Goal: Task Accomplishment & Management: Complete application form

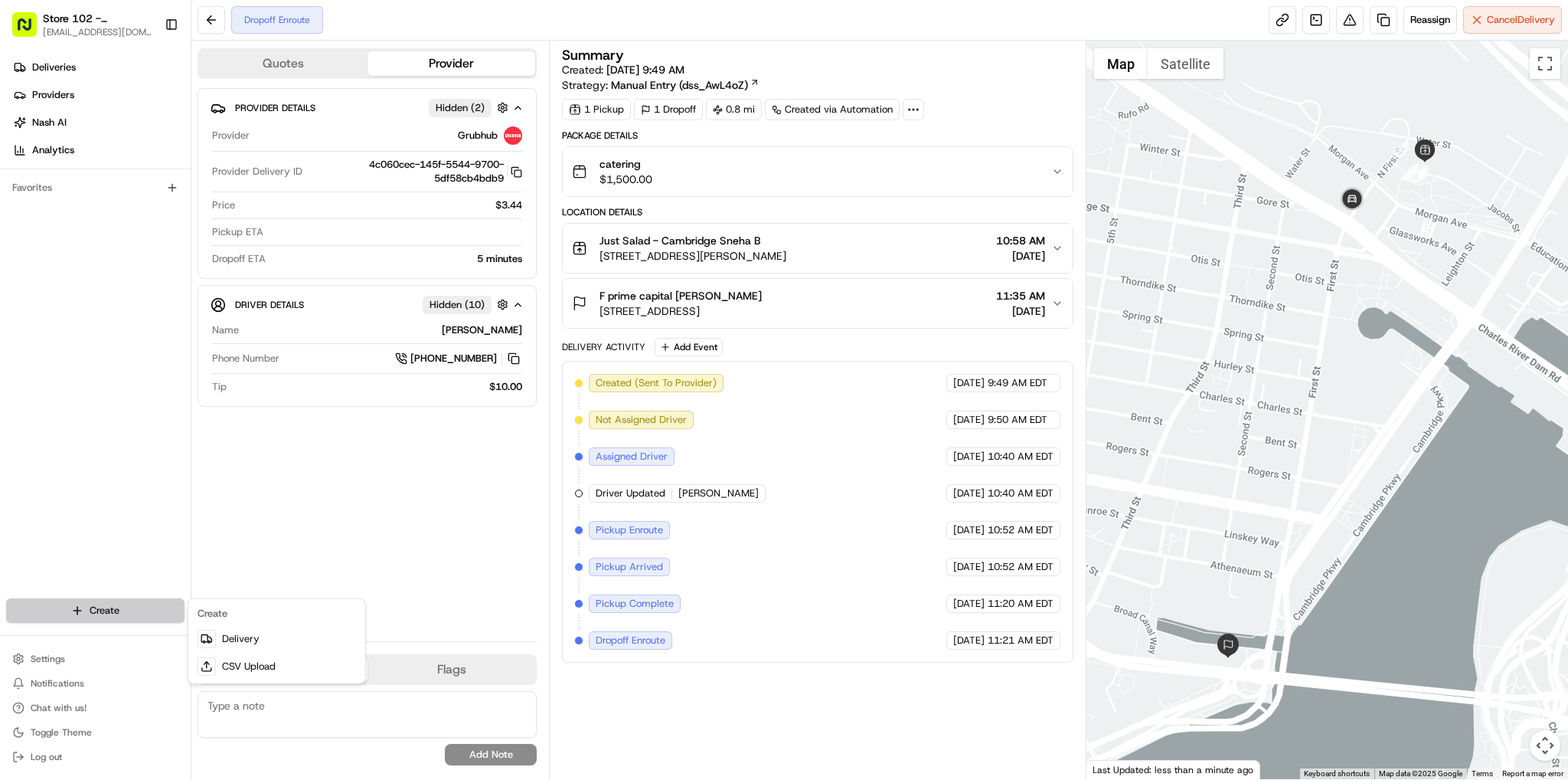
click at [82, 602] on html "Store 102 - [GEOGRAPHIC_DATA] (Just Salad) [EMAIL_ADDRESS][DOMAIN_NAME] Toggle …" at bounding box center [784, 390] width 1568 height 780
click at [226, 636] on link "Delivery" at bounding box center [277, 639] width 171 height 28
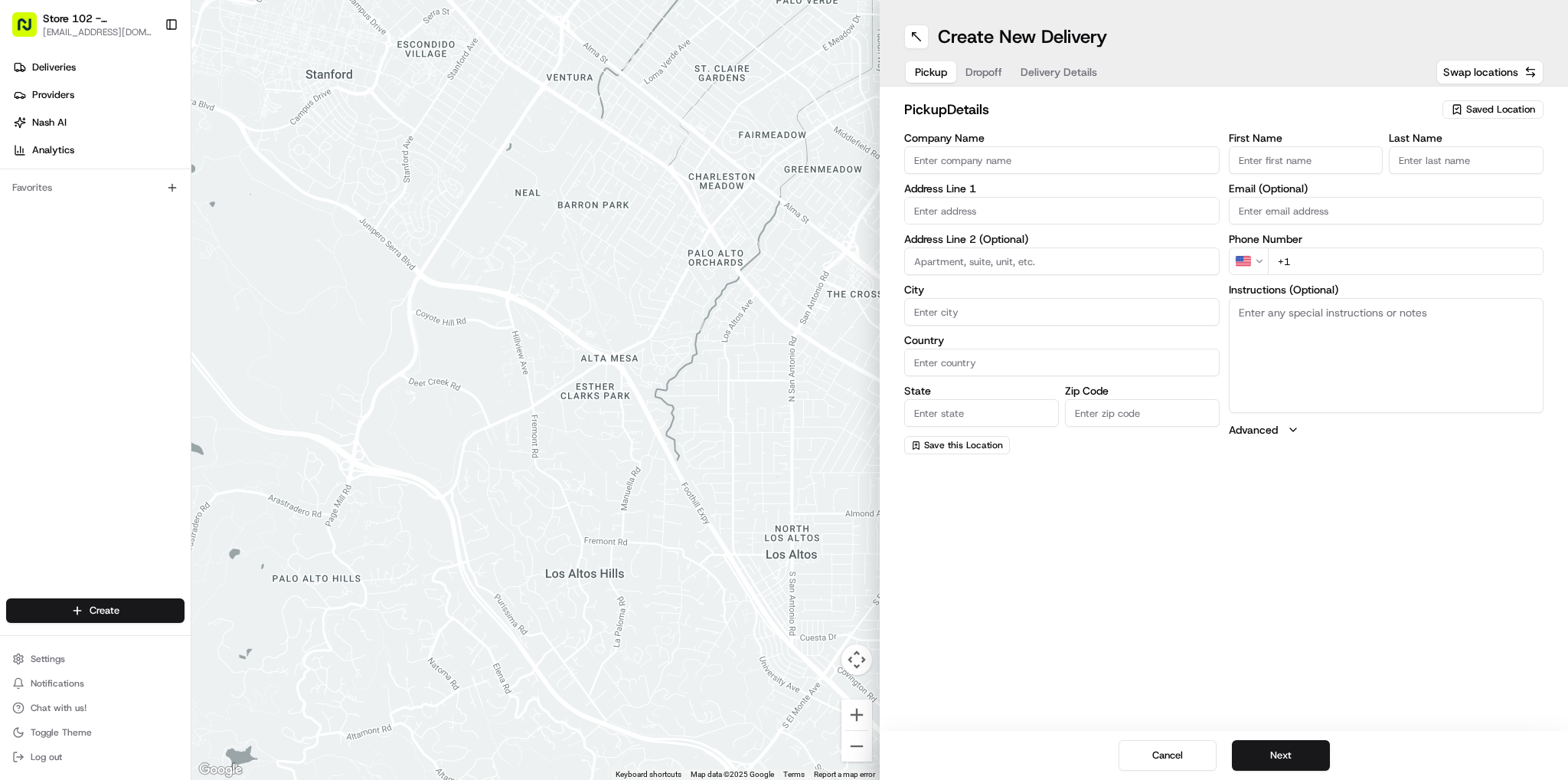
click at [1106, 159] on input "Company Name" at bounding box center [1062, 159] width 316 height 28
type input "Just Salad - [GEOGRAPHIC_DATA]"
type input "[STREET_ADDRESS][PERSON_NAME]"
type input "[GEOGRAPHIC_DATA]"
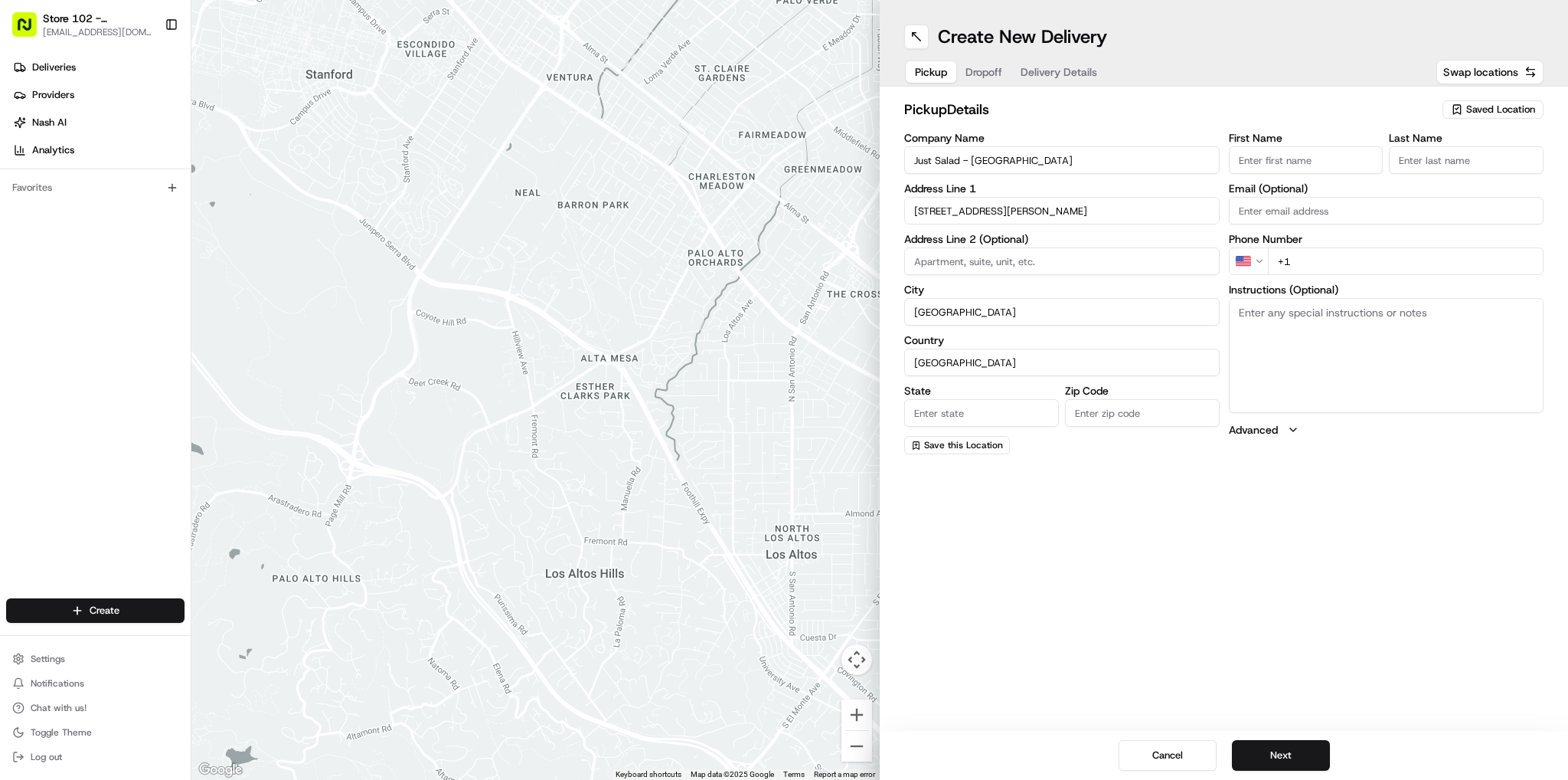
type input "MA"
type input "02141"
type input "Sneha"
type input "B"
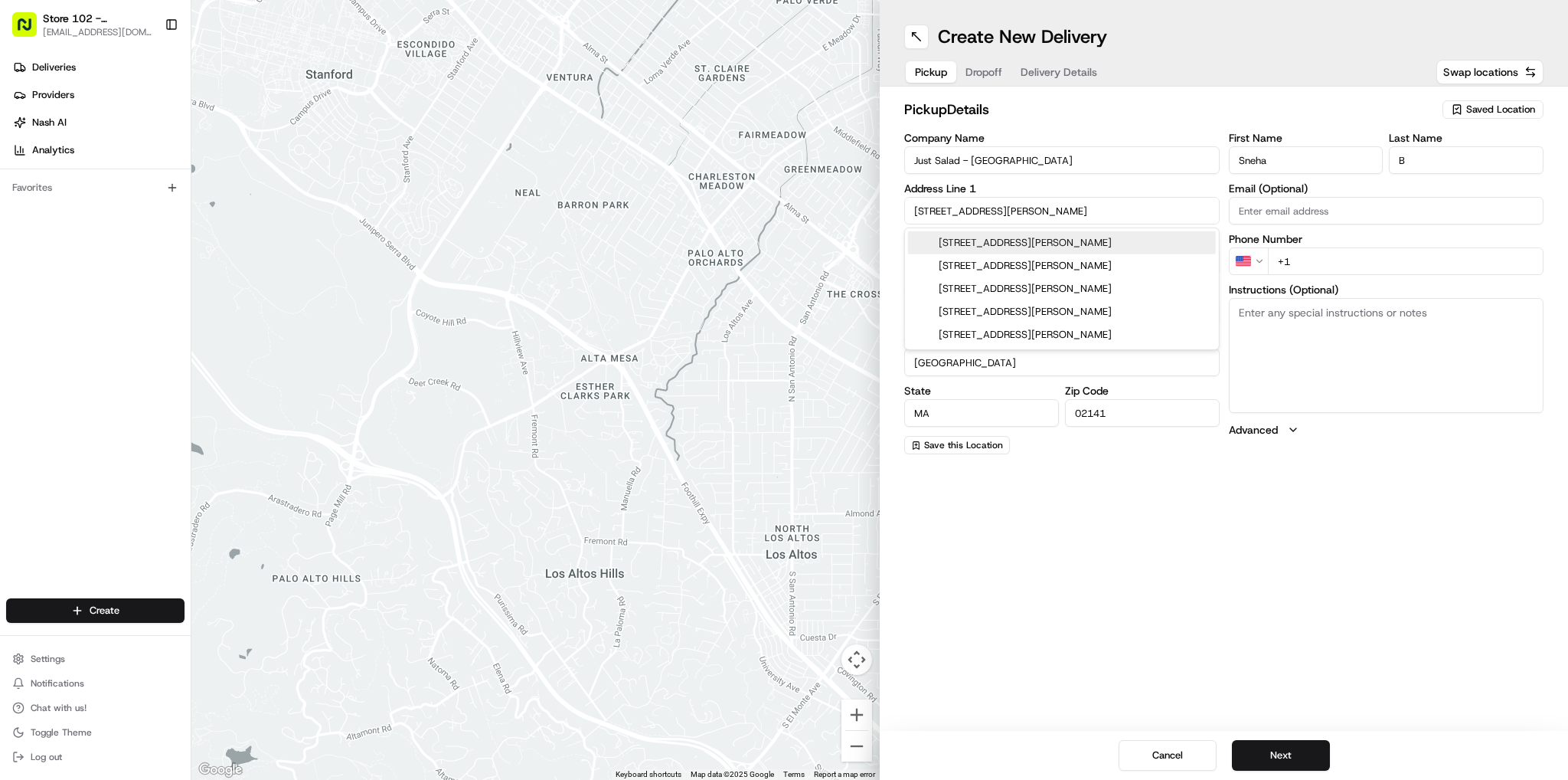
click at [1059, 245] on div "[STREET_ADDRESS][PERSON_NAME]" at bounding box center [1062, 243] width 308 height 23
type input "[STREET_ADDRESS][PERSON_NAME]"
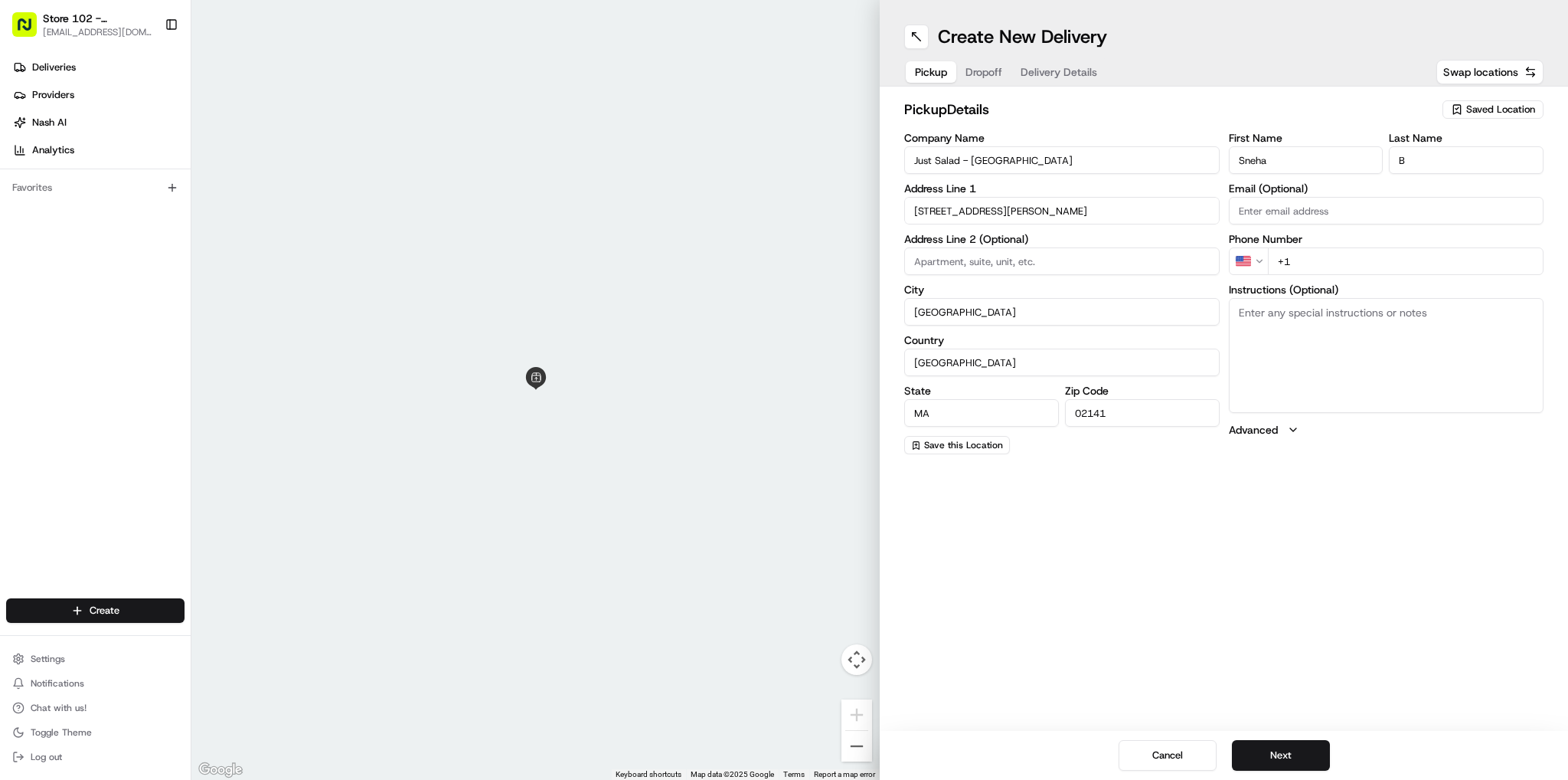
click at [1336, 257] on input "+1" at bounding box center [1406, 261] width 277 height 28
type input "[PHONE_NUMBER]"
drag, startPoint x: 1303, startPoint y: 760, endPoint x: 1206, endPoint y: 540, distance: 240.4
click at [1302, 758] on button "Next" at bounding box center [1282, 756] width 98 height 30
click at [990, 153] on input "Company Name" at bounding box center [1062, 159] width 316 height 28
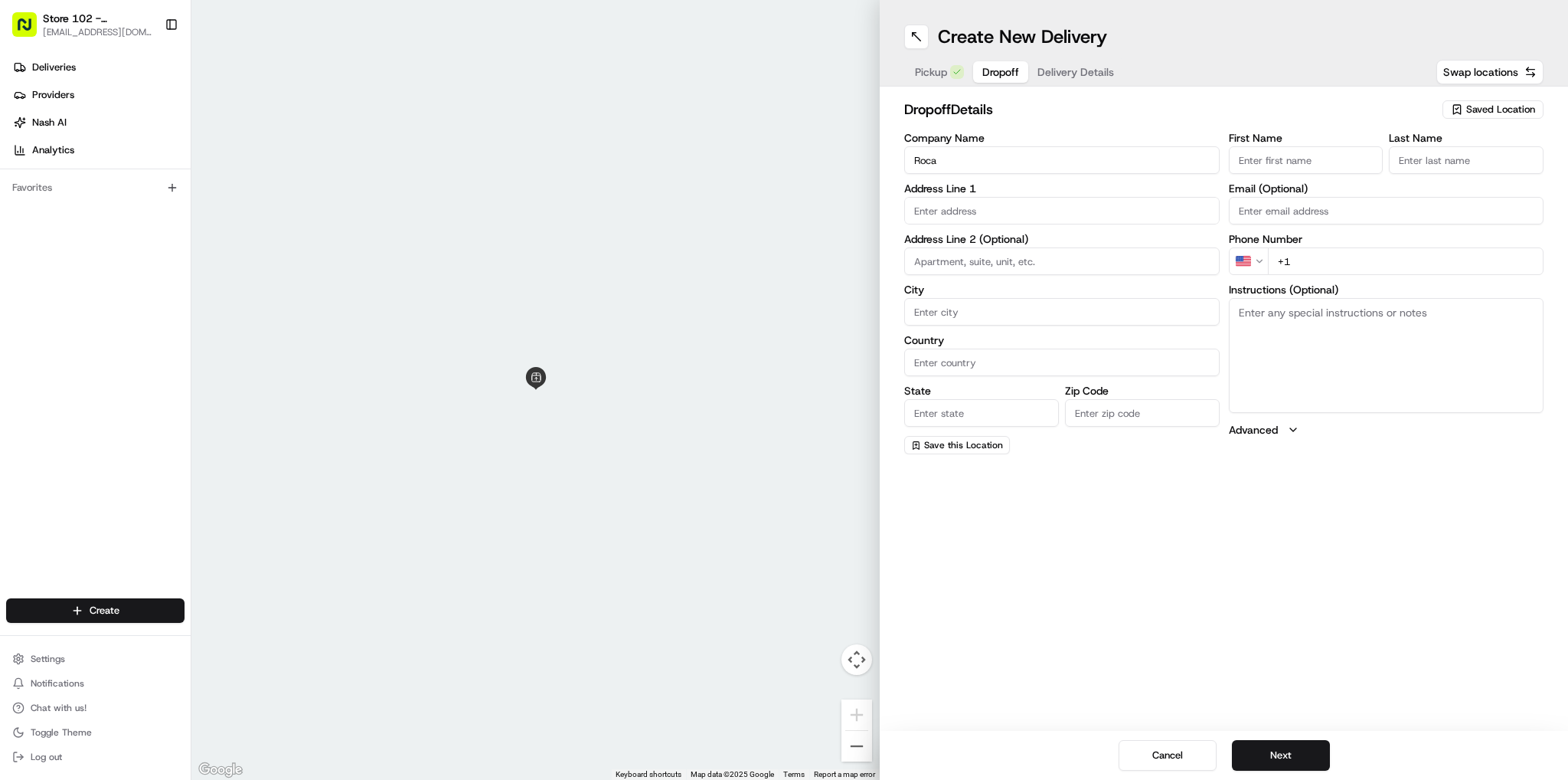
type input "Roca"
click at [1018, 214] on input "text" at bounding box center [1062, 210] width 316 height 28
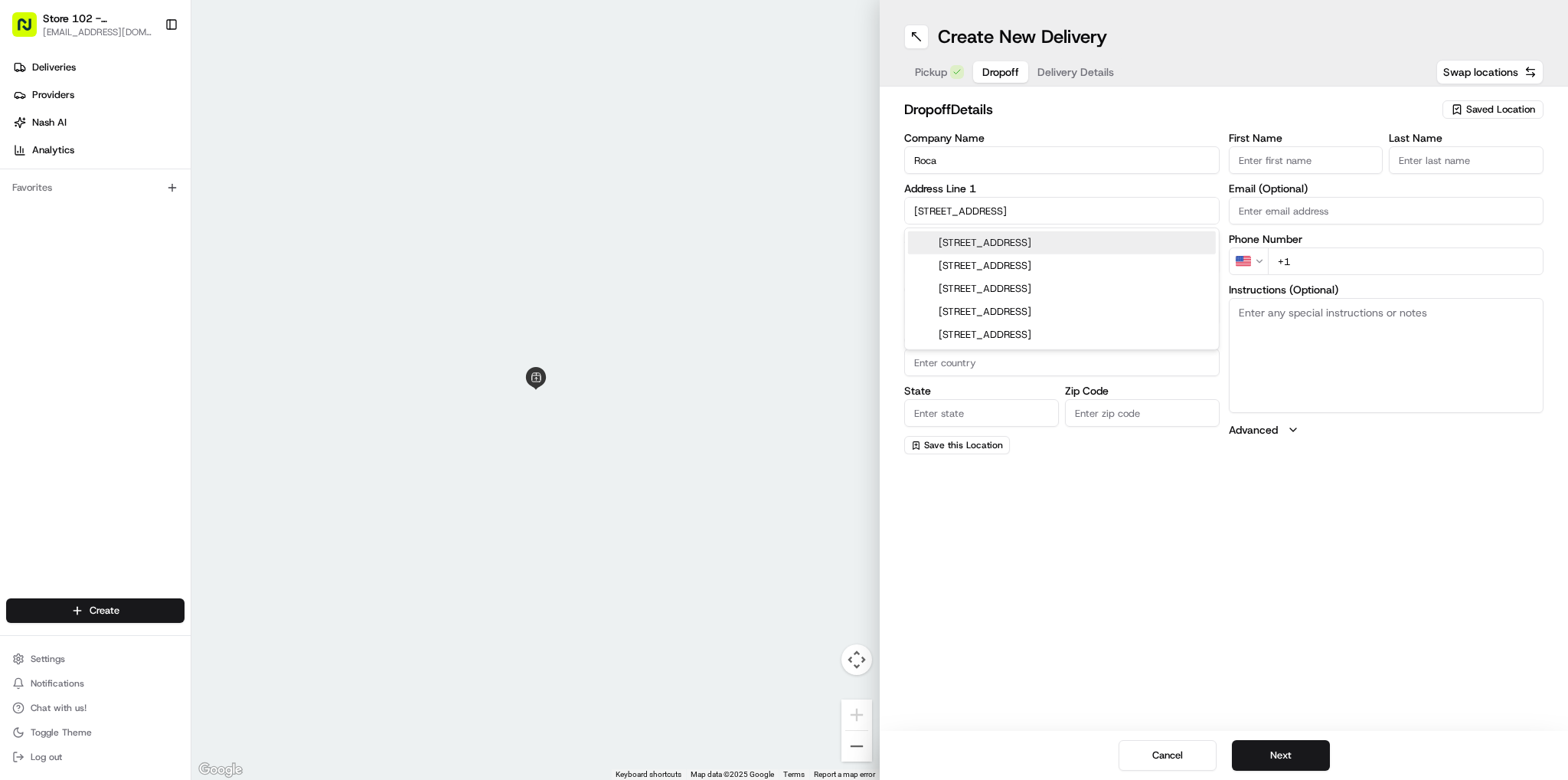
click at [1009, 242] on div "[STREET_ADDRESS]" at bounding box center [1062, 243] width 308 height 23
type input "[STREET_ADDRESS]"
type input "Chelsea"
type input "[GEOGRAPHIC_DATA]"
type input "MA"
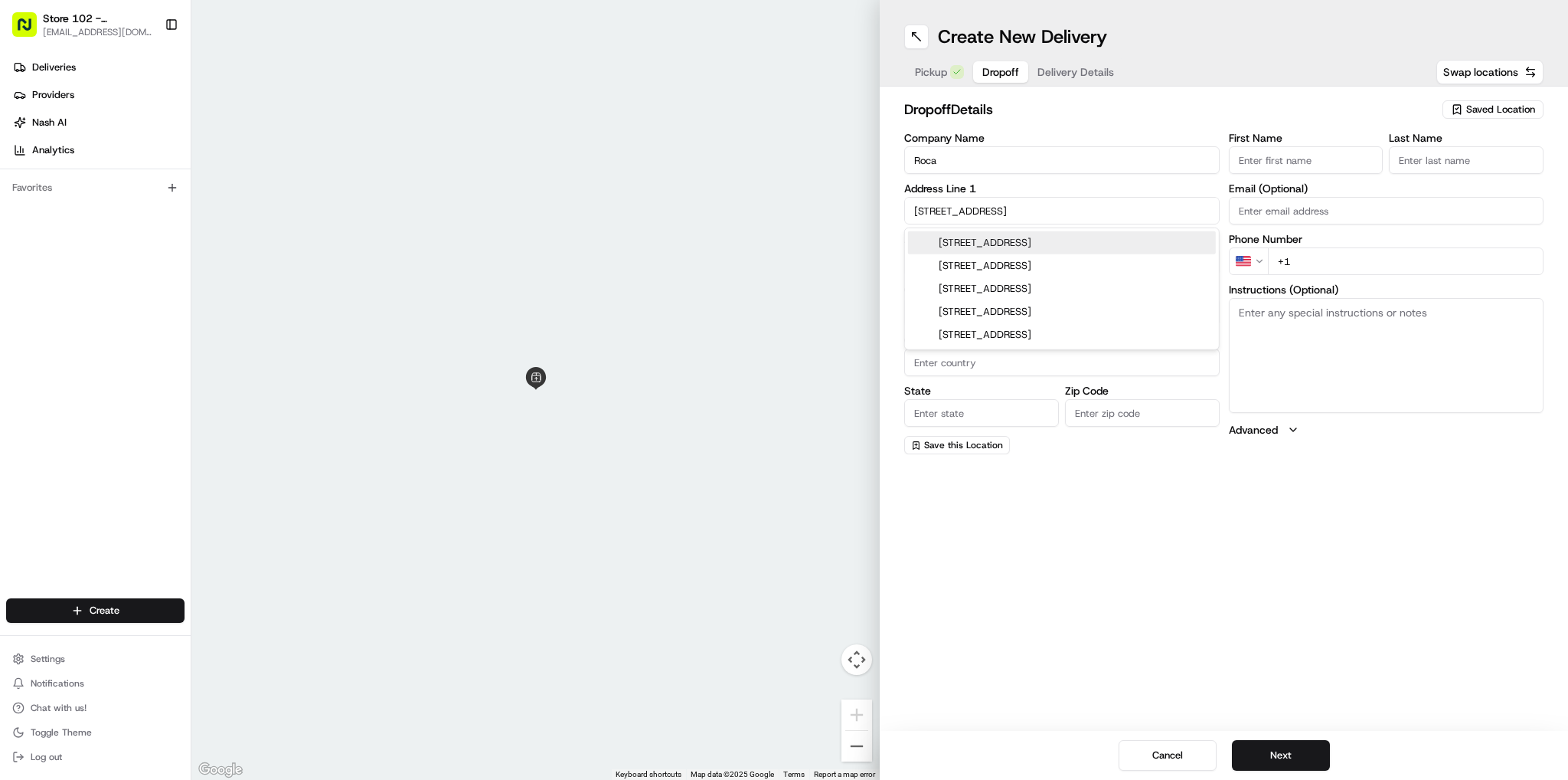
type input "02150"
type input "[STREET_ADDRESS]"
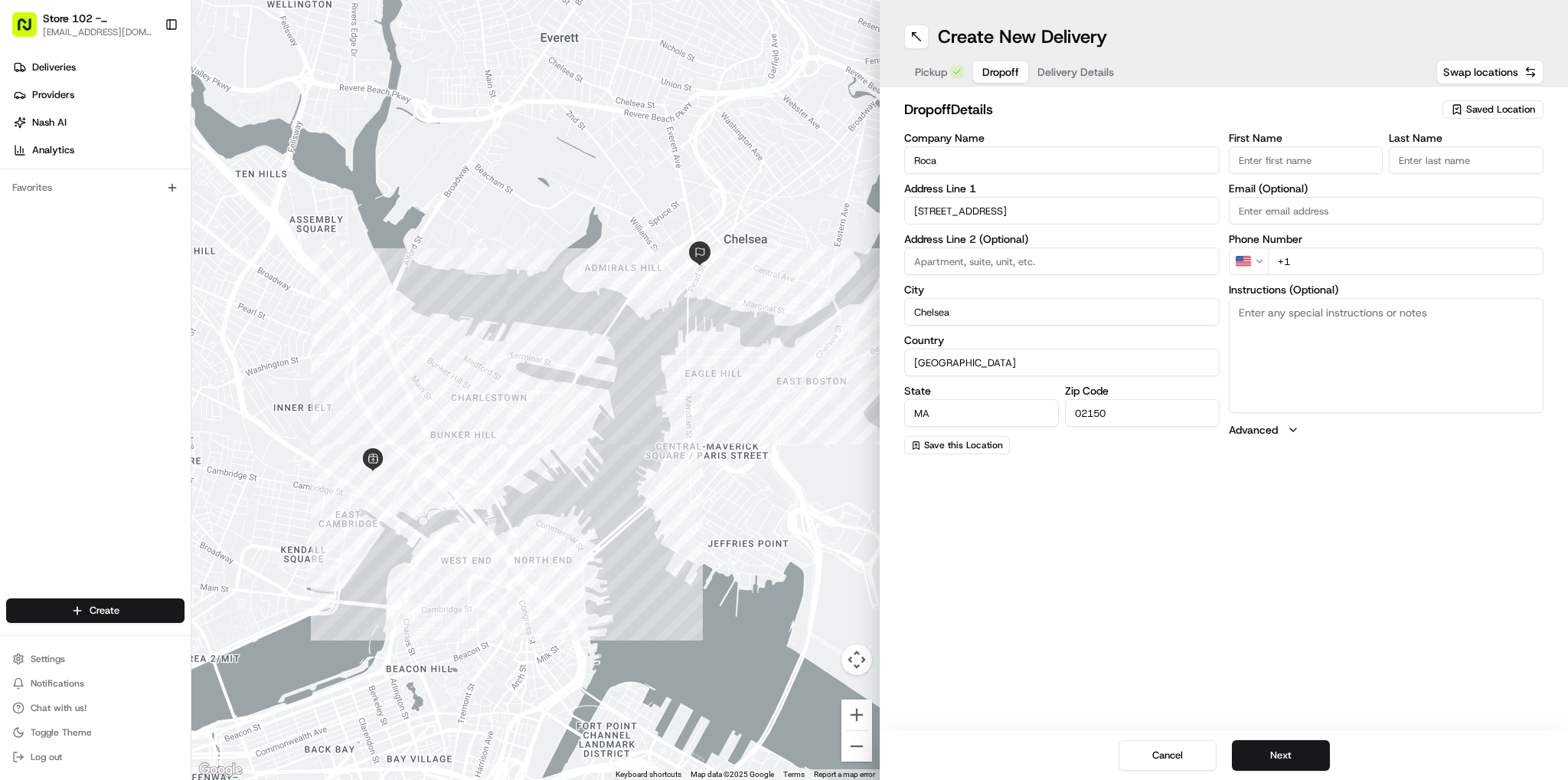
click at [1356, 267] on input "+1" at bounding box center [1406, 261] width 277 height 28
type input "[PHONE_NUMBER]"
click at [1291, 150] on input "First Name" at bounding box center [1306, 159] width 155 height 28
type input "Sunindiya"
click at [1431, 169] on input "Last Name" at bounding box center [1466, 159] width 155 height 28
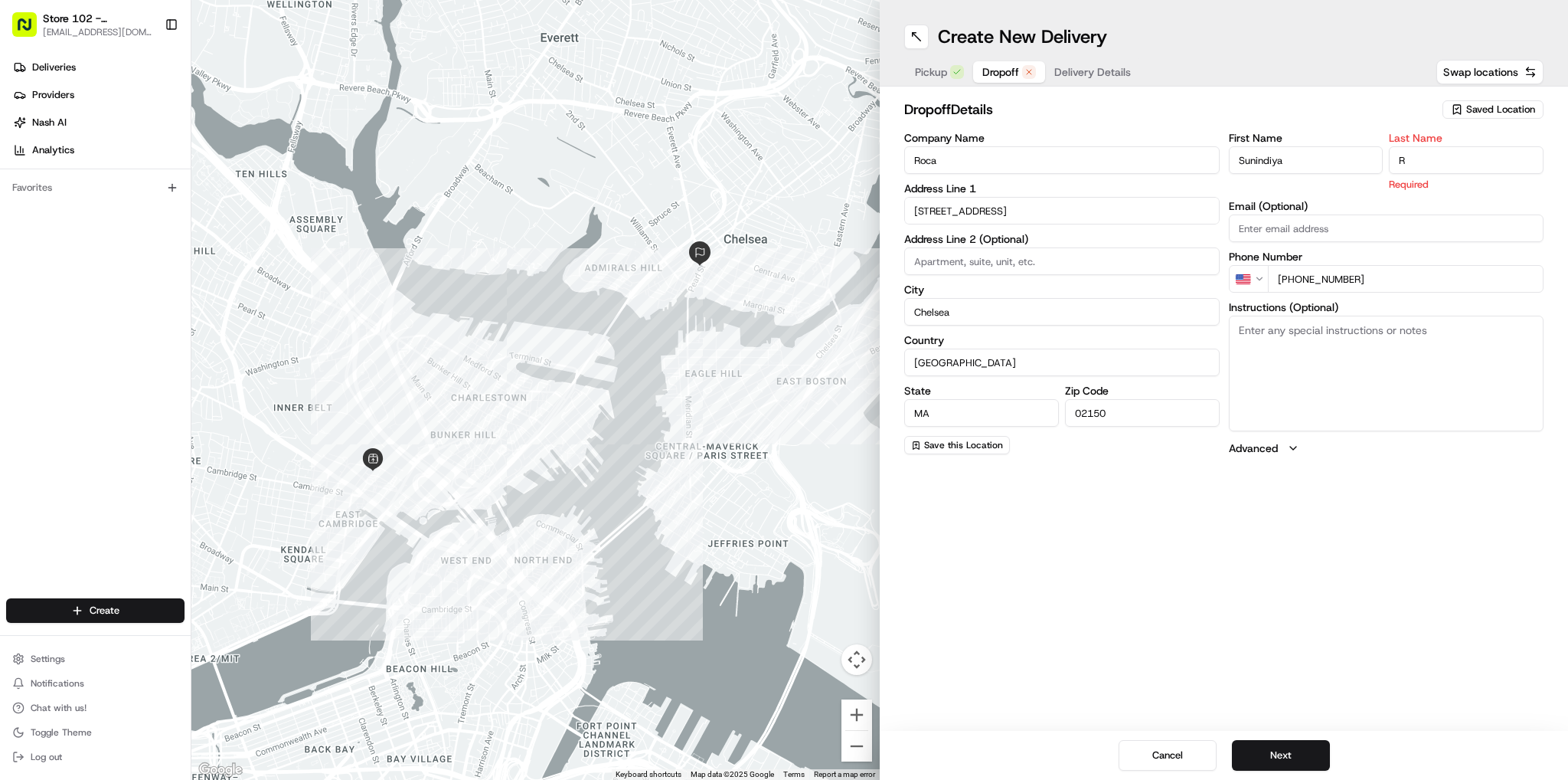
type input "R"
click at [1132, 484] on div "Create New Delivery Pickup Dropoff Delivery Details Swap locations dropoff Deta…" at bounding box center [1223, 390] width 688 height 780
click at [1265, 347] on textarea "Instructions (Optional)" at bounding box center [1386, 356] width 316 height 115
type textarea "catering"
click at [1255, 754] on button "Next" at bounding box center [1282, 756] width 98 height 30
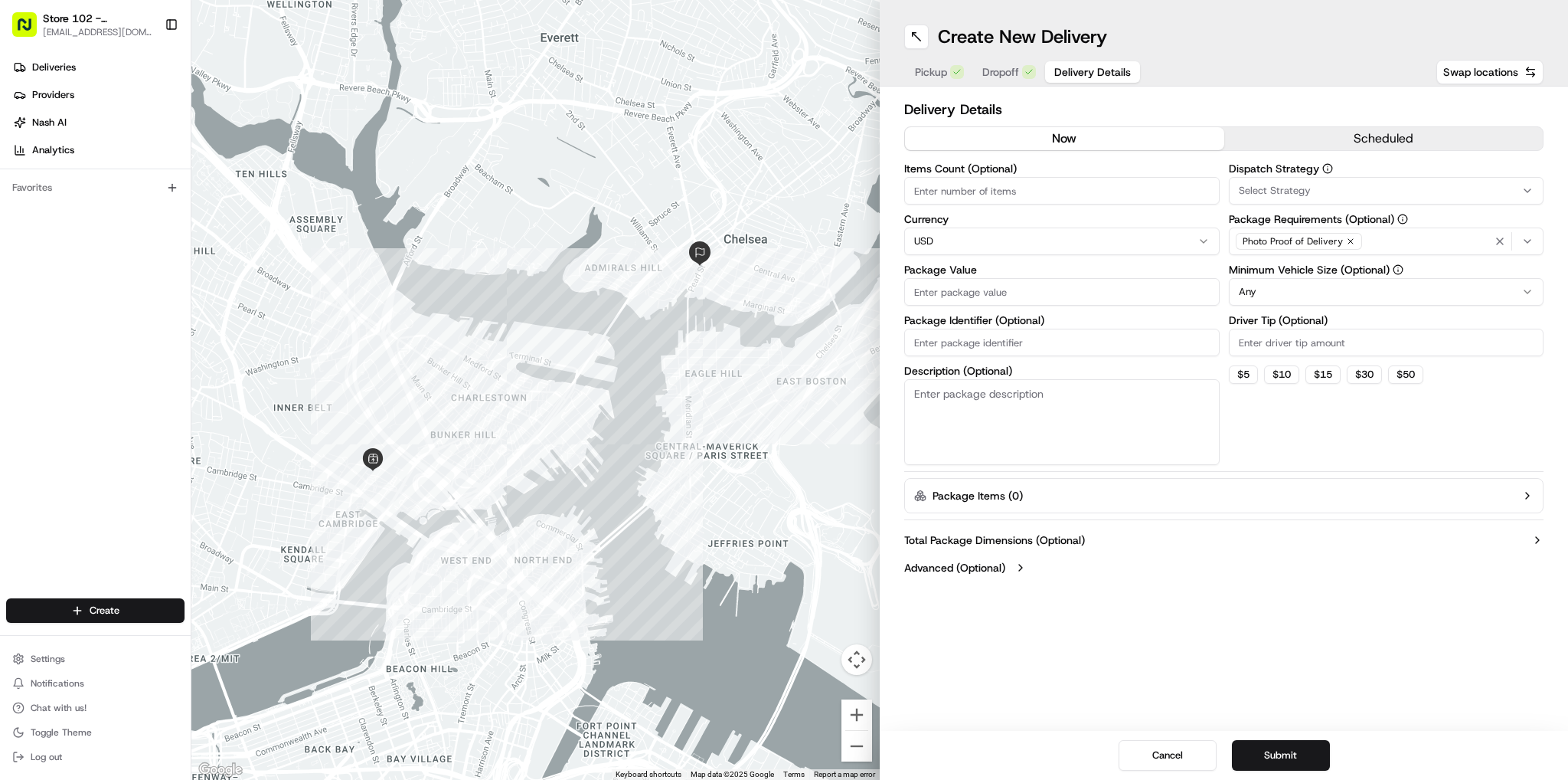
click at [1051, 193] on input "Items Count (Optional)" at bounding box center [1062, 191] width 316 height 28
type input "20"
click at [1056, 293] on input "Package Value" at bounding box center [1062, 292] width 316 height 28
type input "1"
type input "400"
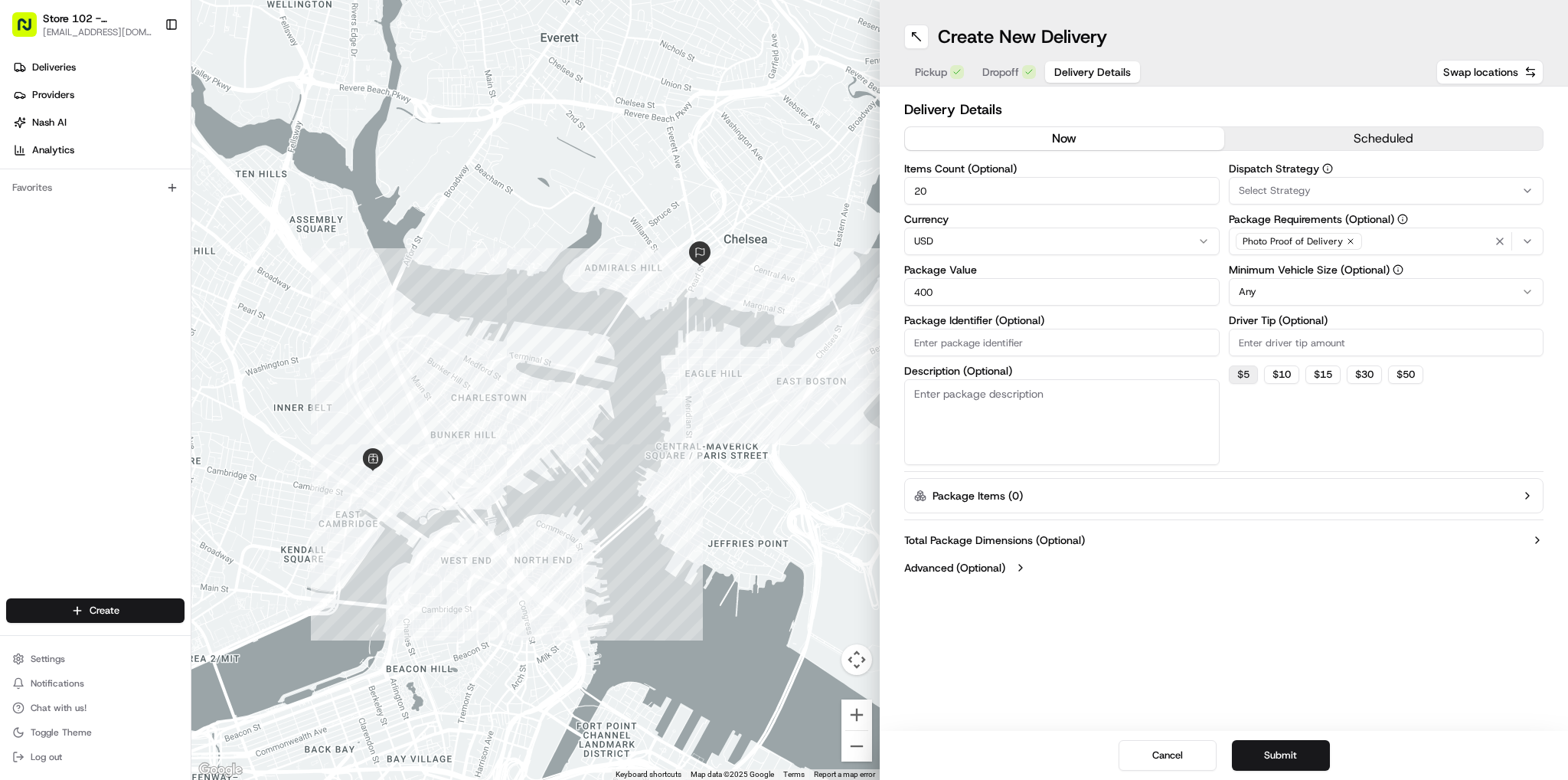
click at [1253, 366] on button "$ 5" at bounding box center [1243, 374] width 30 height 19
type input "5"
click at [1069, 409] on textarea "Description (Optional)" at bounding box center [1062, 423] width 316 height 86
type textarea "catering just salad"
click at [1251, 751] on button "Submit" at bounding box center [1282, 756] width 98 height 30
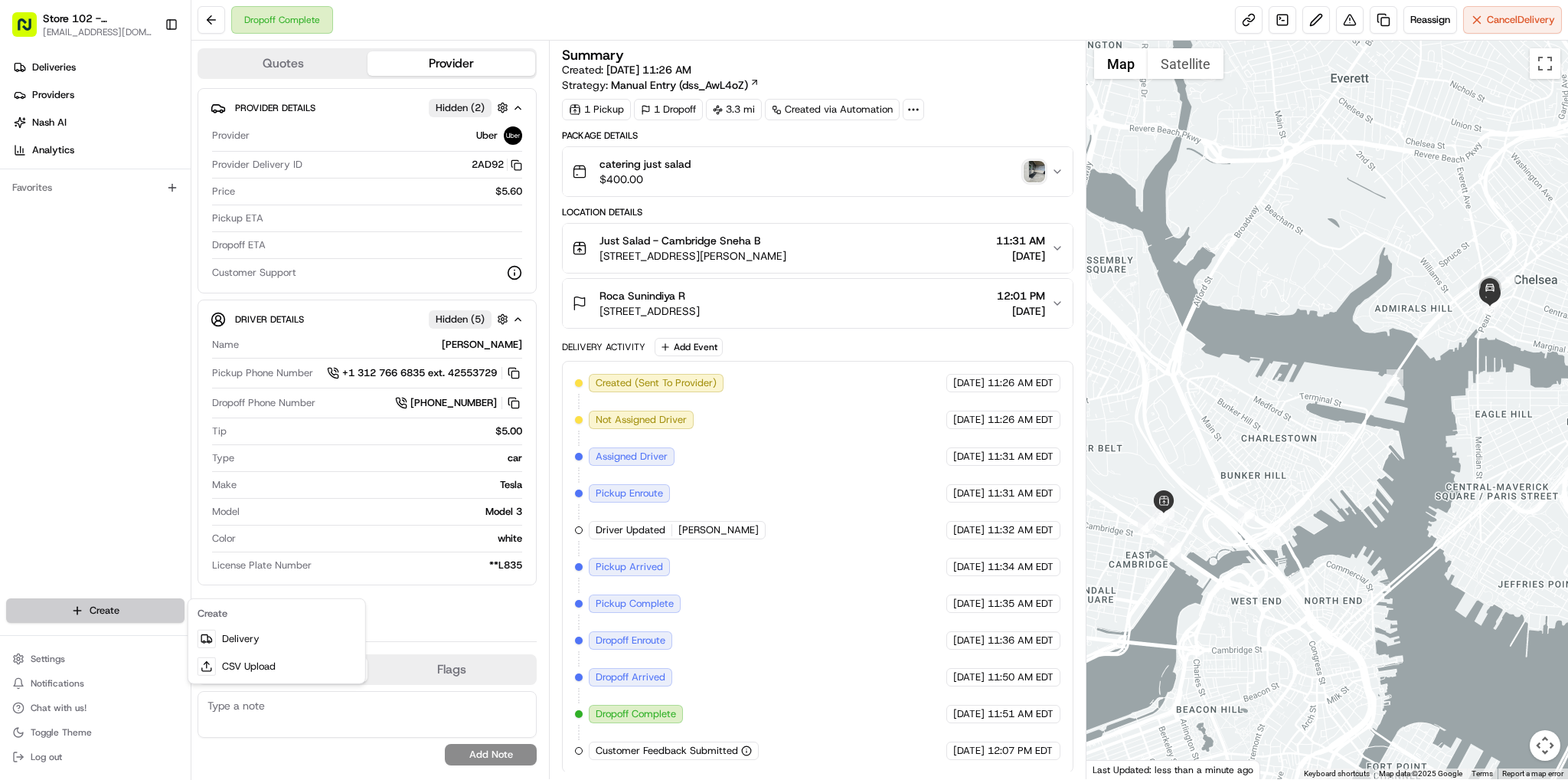
click at [141, 602] on html "Store 102 - [GEOGRAPHIC_DATA] (Just Salad) [EMAIL_ADDRESS][DOMAIN_NAME] Toggle …" at bounding box center [784, 390] width 1568 height 780
click at [230, 635] on link "Delivery" at bounding box center [277, 639] width 171 height 28
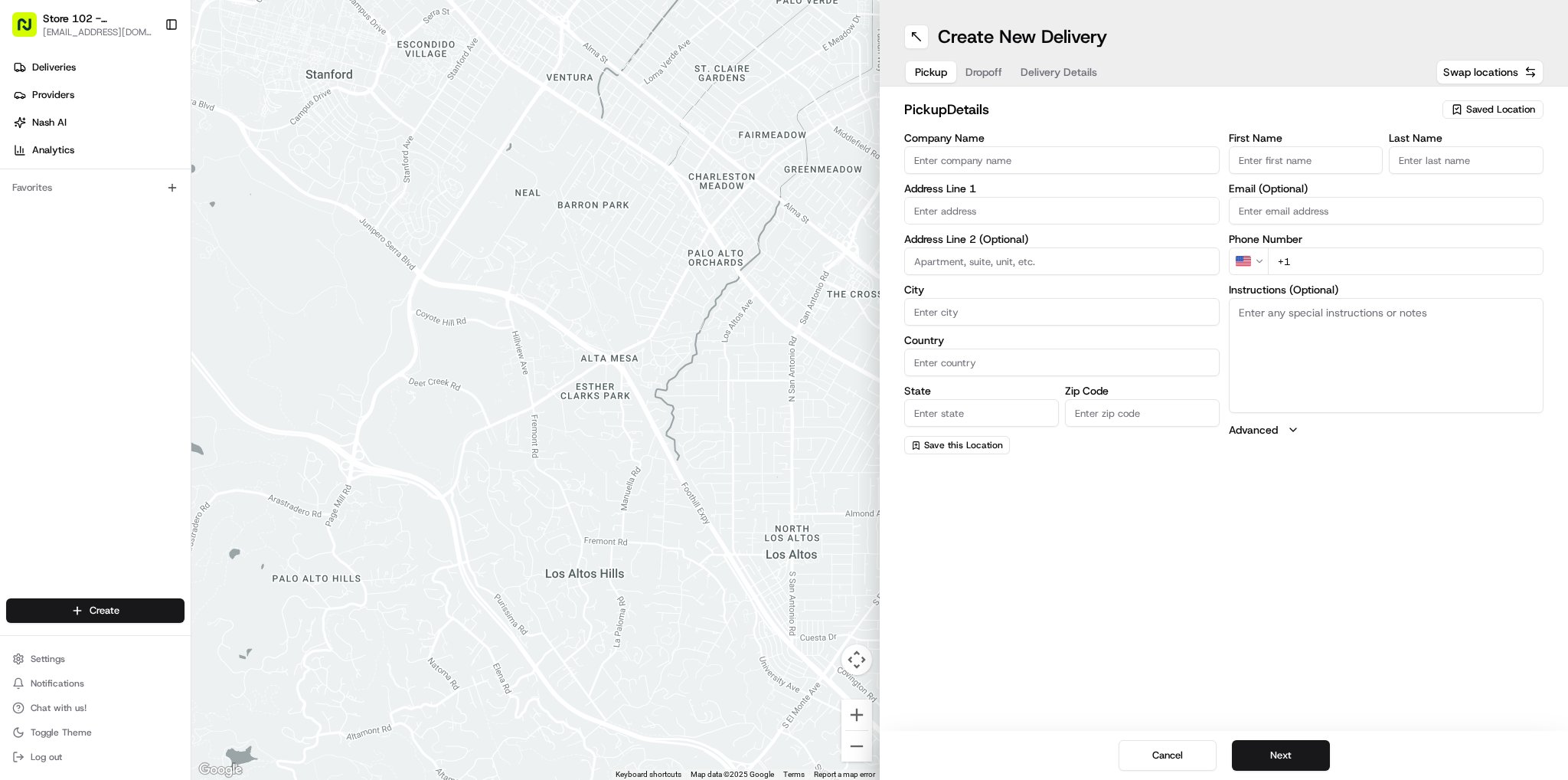
click at [944, 167] on input "Company Name" at bounding box center [1062, 159] width 316 height 28
type input "Just Salad - [GEOGRAPHIC_DATA]"
type input "[STREET_ADDRESS][PERSON_NAME]"
type input "[GEOGRAPHIC_DATA]"
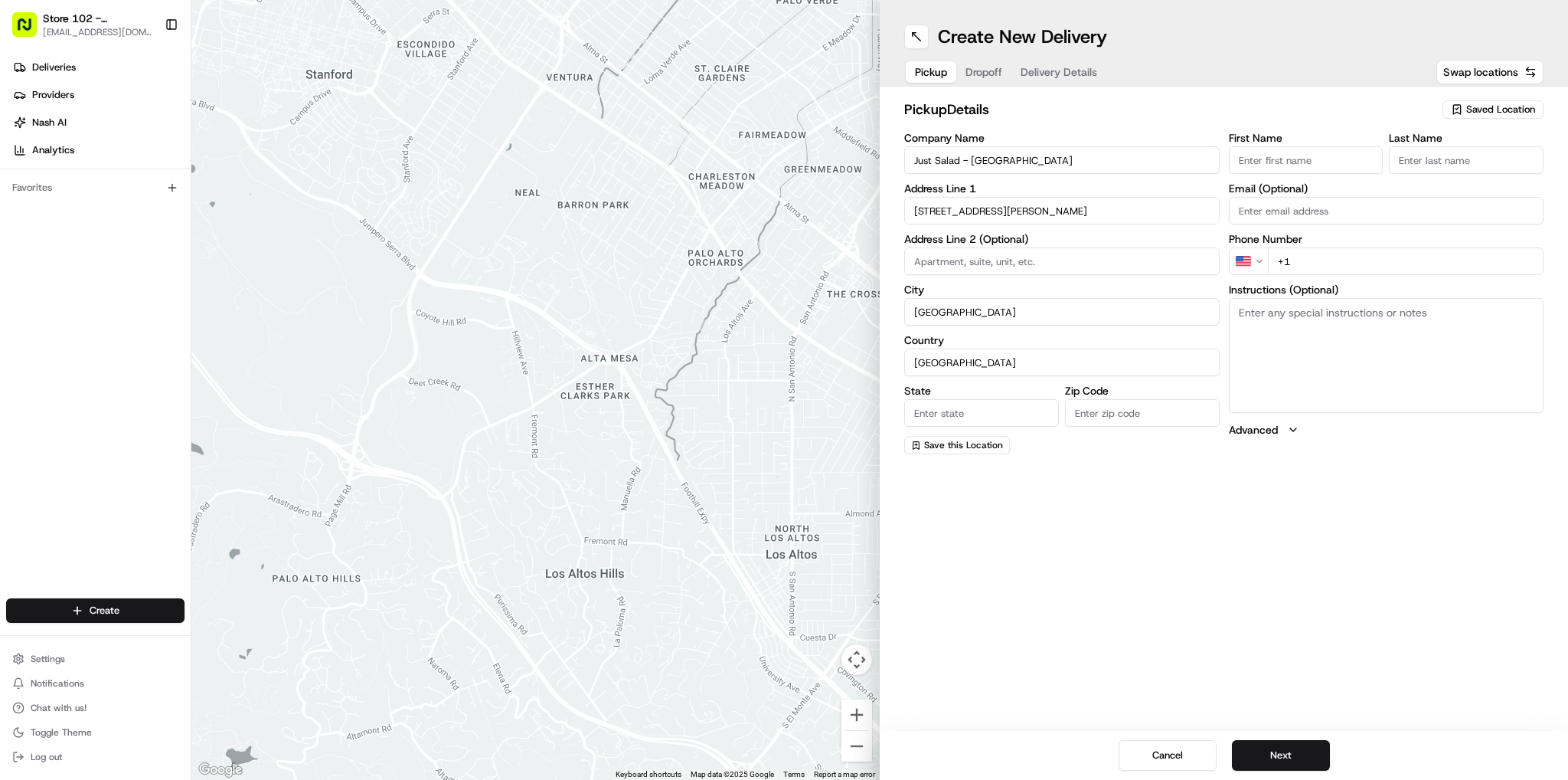
type input "MA"
type input "02141"
type input "Sneha"
type input "B"
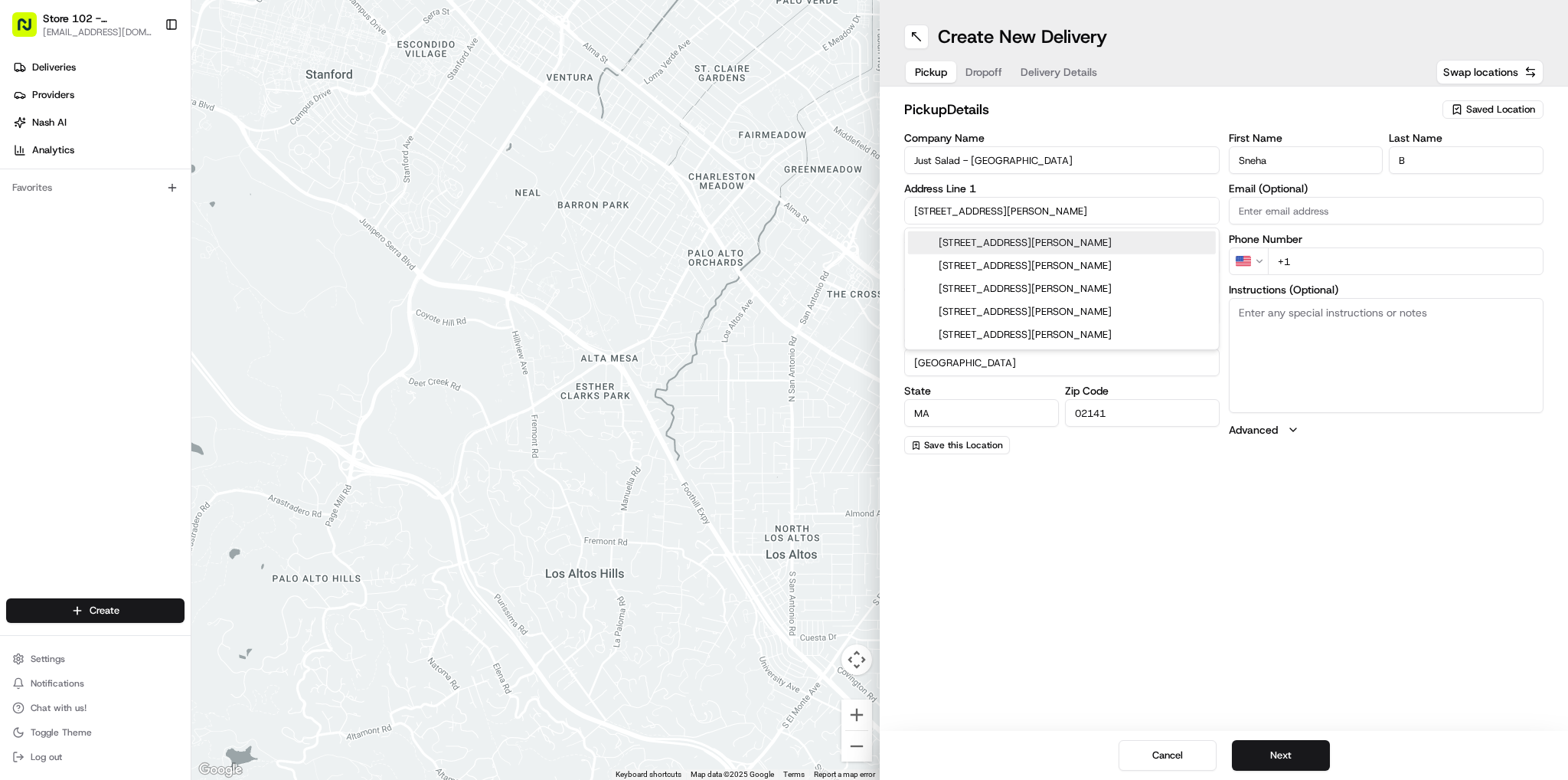
click at [1339, 258] on input "+1" at bounding box center [1406, 261] width 277 height 28
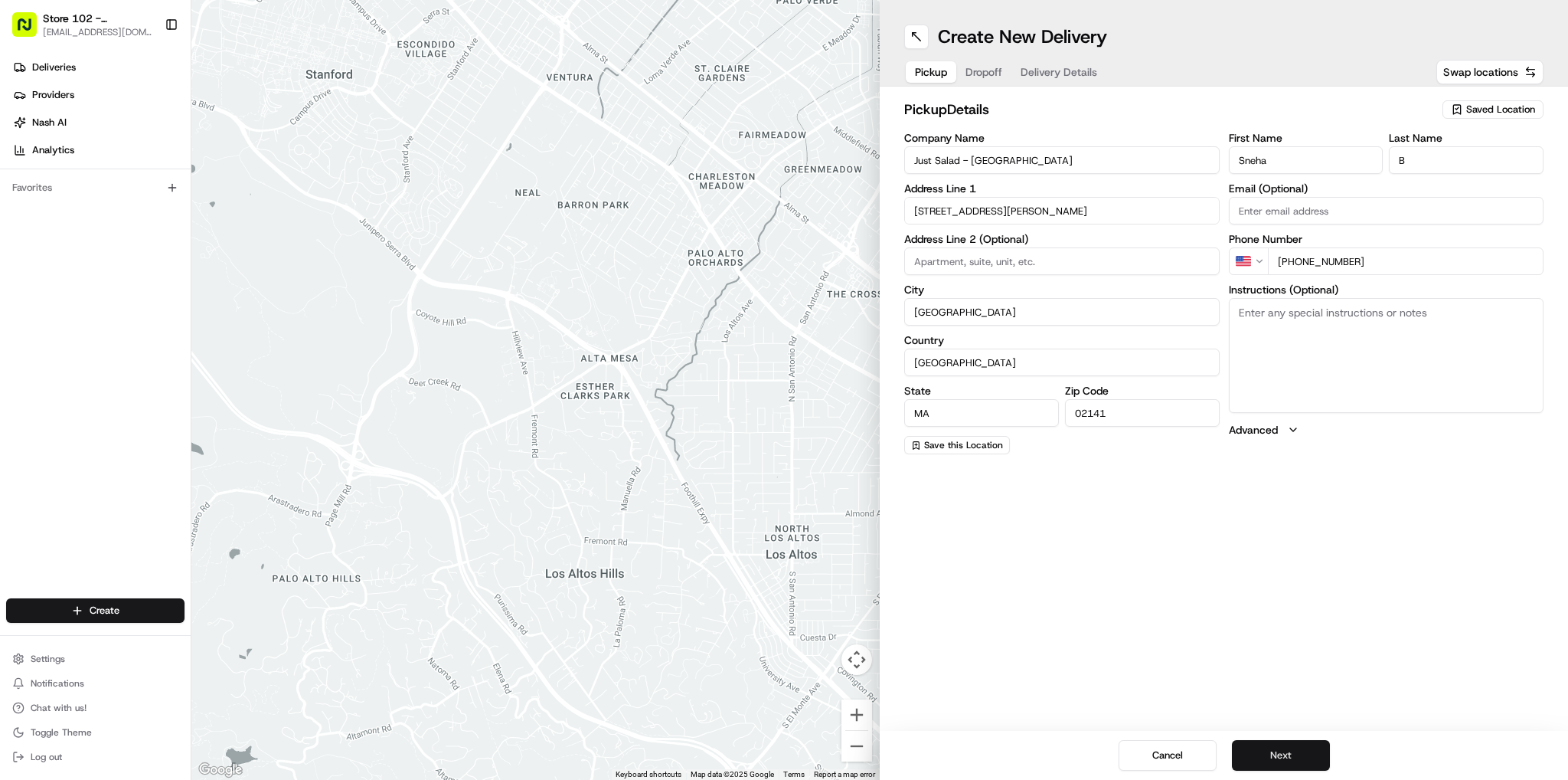
type input "[PHONE_NUMBER]"
click at [1283, 751] on button "Next" at bounding box center [1282, 756] width 98 height 30
click at [1061, 159] on input "Company Name" at bounding box center [1062, 159] width 316 height 28
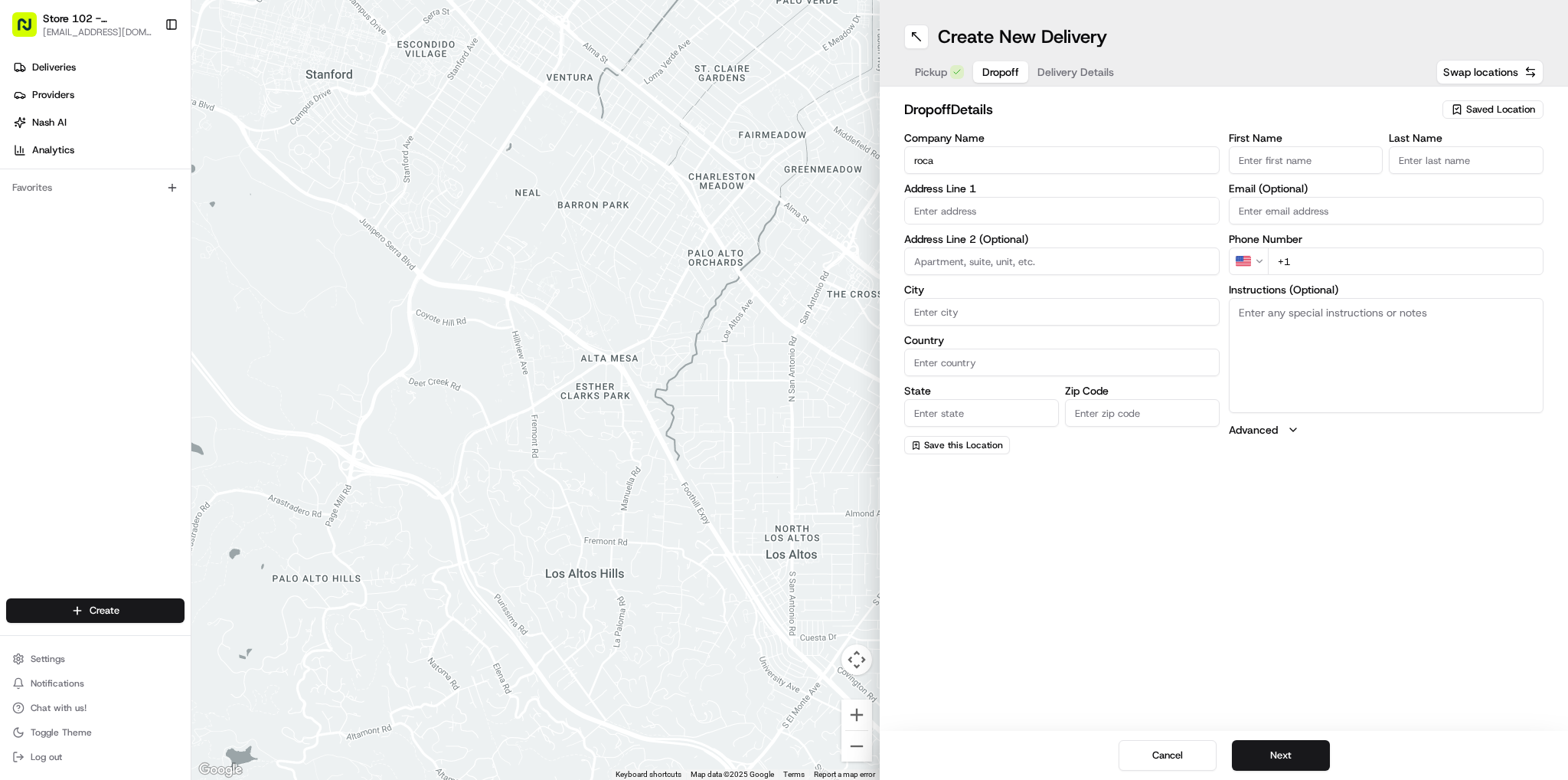
type input "roca"
click at [943, 215] on input "text" at bounding box center [1062, 210] width 316 height 28
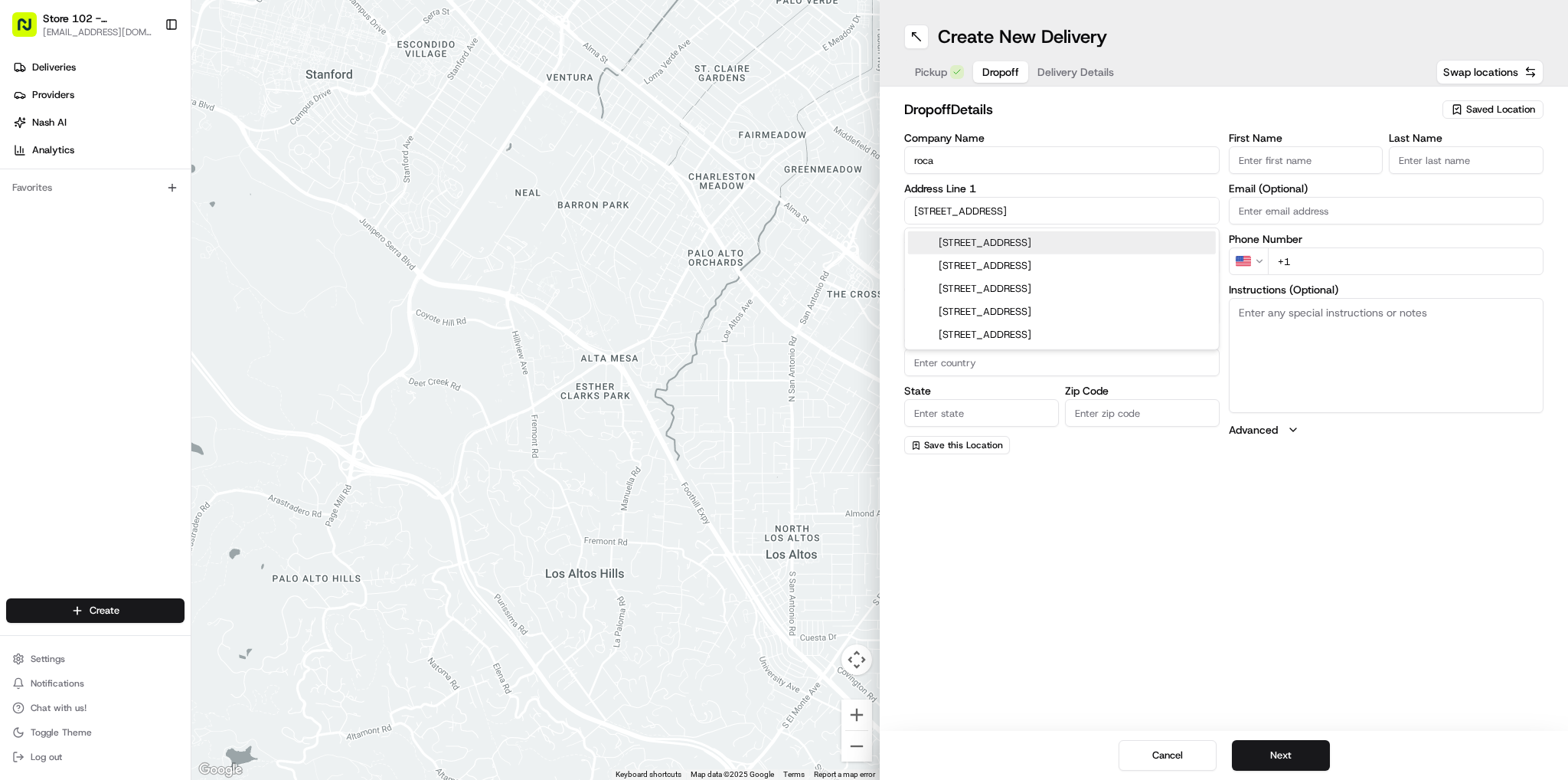
click at [995, 246] on div "[STREET_ADDRESS]" at bounding box center [1062, 243] width 308 height 23
type input "[STREET_ADDRESS]"
type input "Chelsea"
type input "[GEOGRAPHIC_DATA]"
type input "MA"
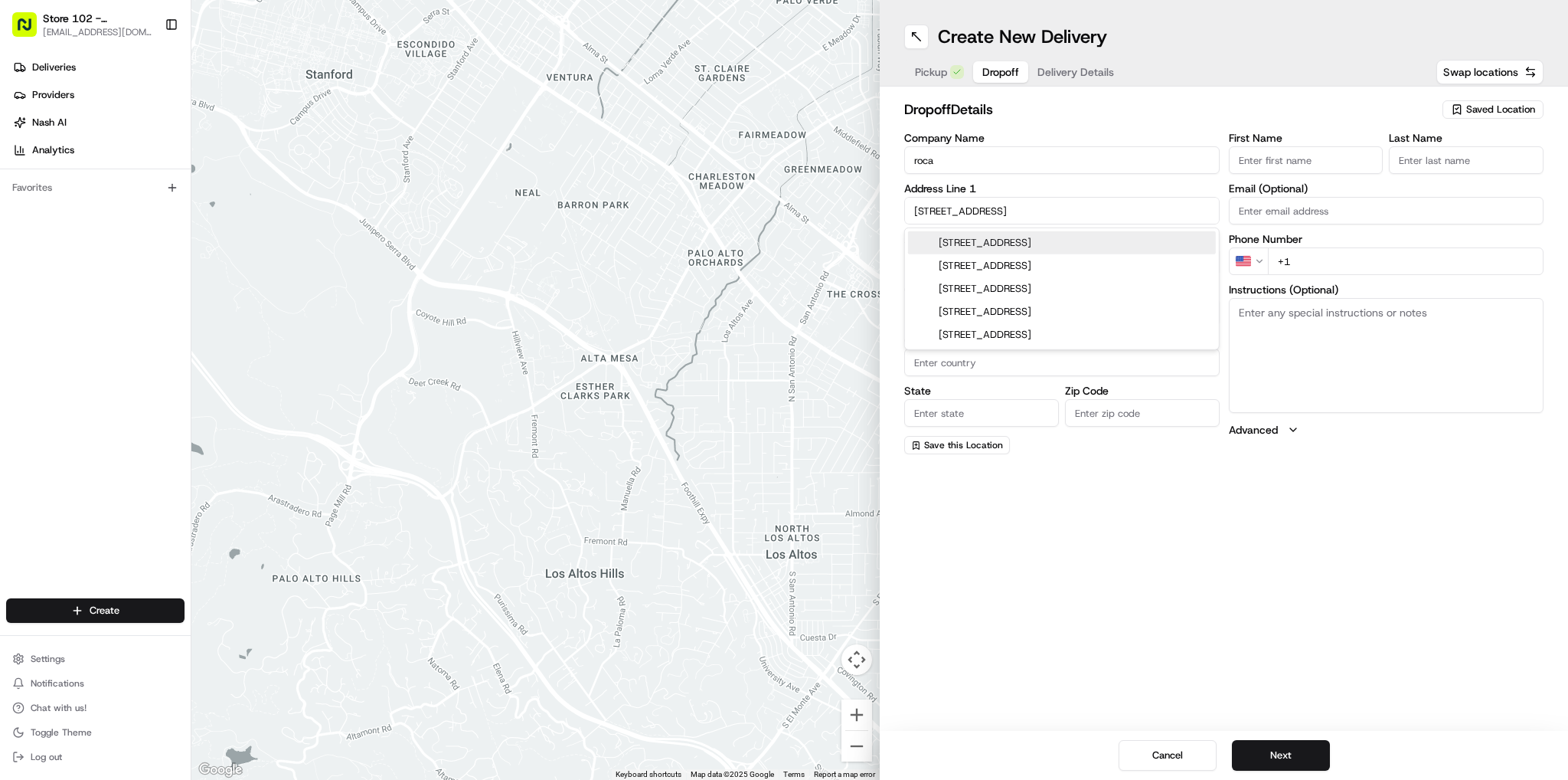
type input "02150"
type input "[STREET_ADDRESS]"
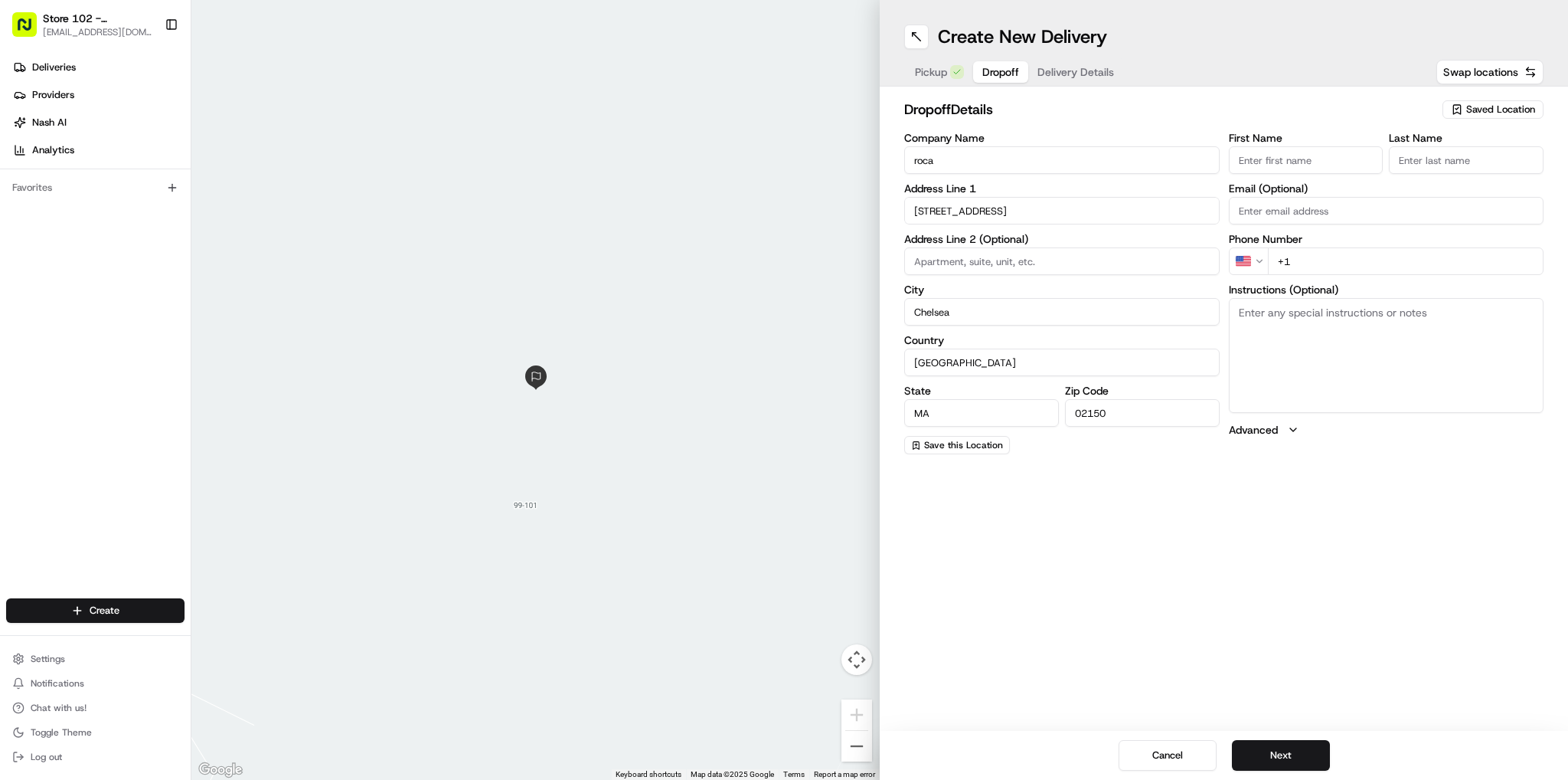
click at [1346, 269] on input "+1" at bounding box center [1406, 261] width 277 height 28
type input "[PHONE_NUMBER]"
click at [1308, 157] on input "First Name" at bounding box center [1306, 159] width 155 height 28
type input "Sunindiya"
click at [1454, 159] on input "Last Name" at bounding box center [1466, 159] width 155 height 28
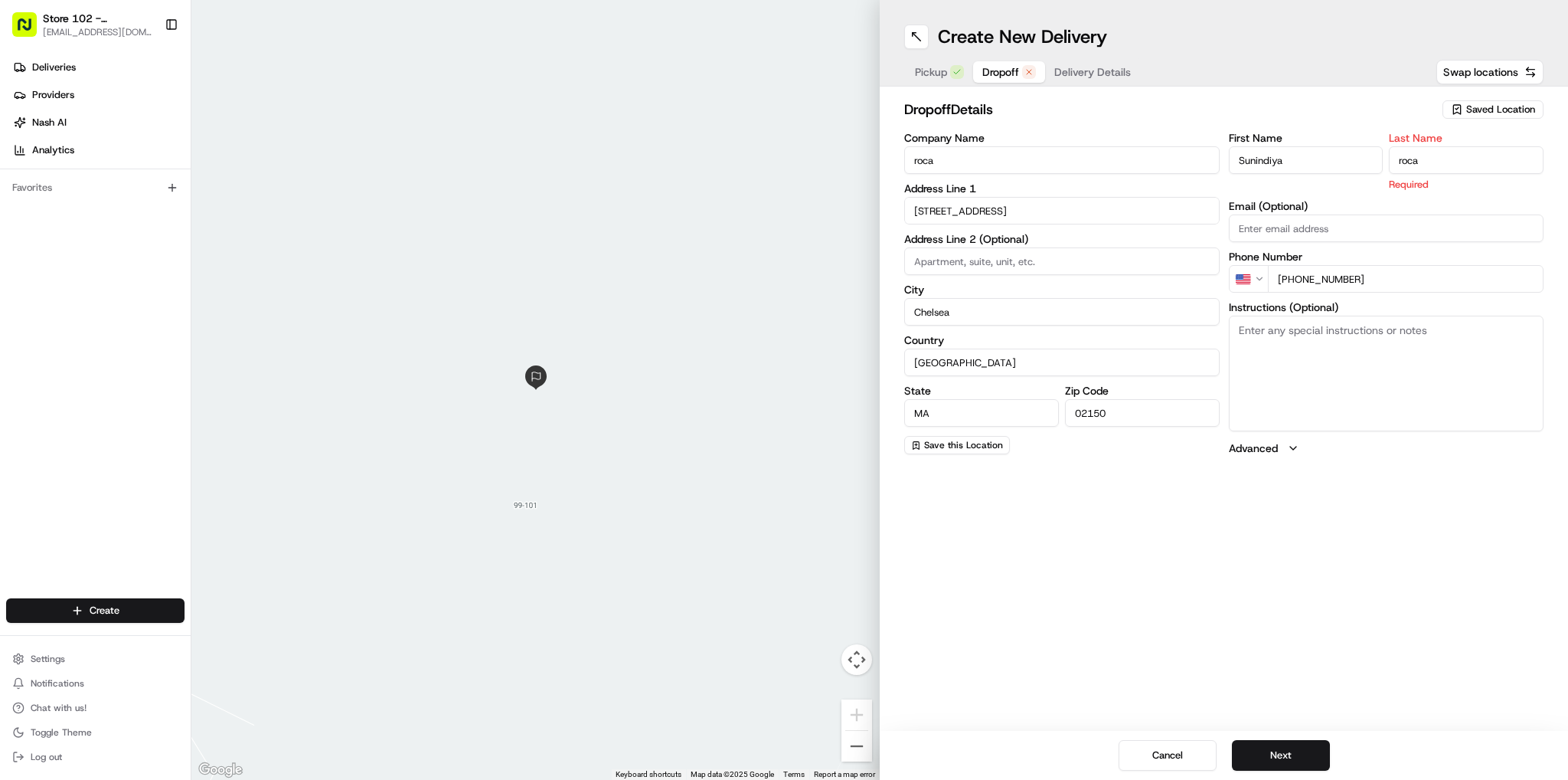
type input "roca"
click at [1452, 167] on input "roca" at bounding box center [1466, 159] width 155 height 28
drag, startPoint x: 1334, startPoint y: 522, endPoint x: 1304, endPoint y: 354, distance: 170.7
click at [1334, 518] on div "Create New Delivery Pickup Dropoff Delivery Details Swap locations dropoff Deta…" at bounding box center [1223, 390] width 688 height 780
click at [1300, 319] on textarea "Instructions (Optional)" at bounding box center [1386, 356] width 316 height 115
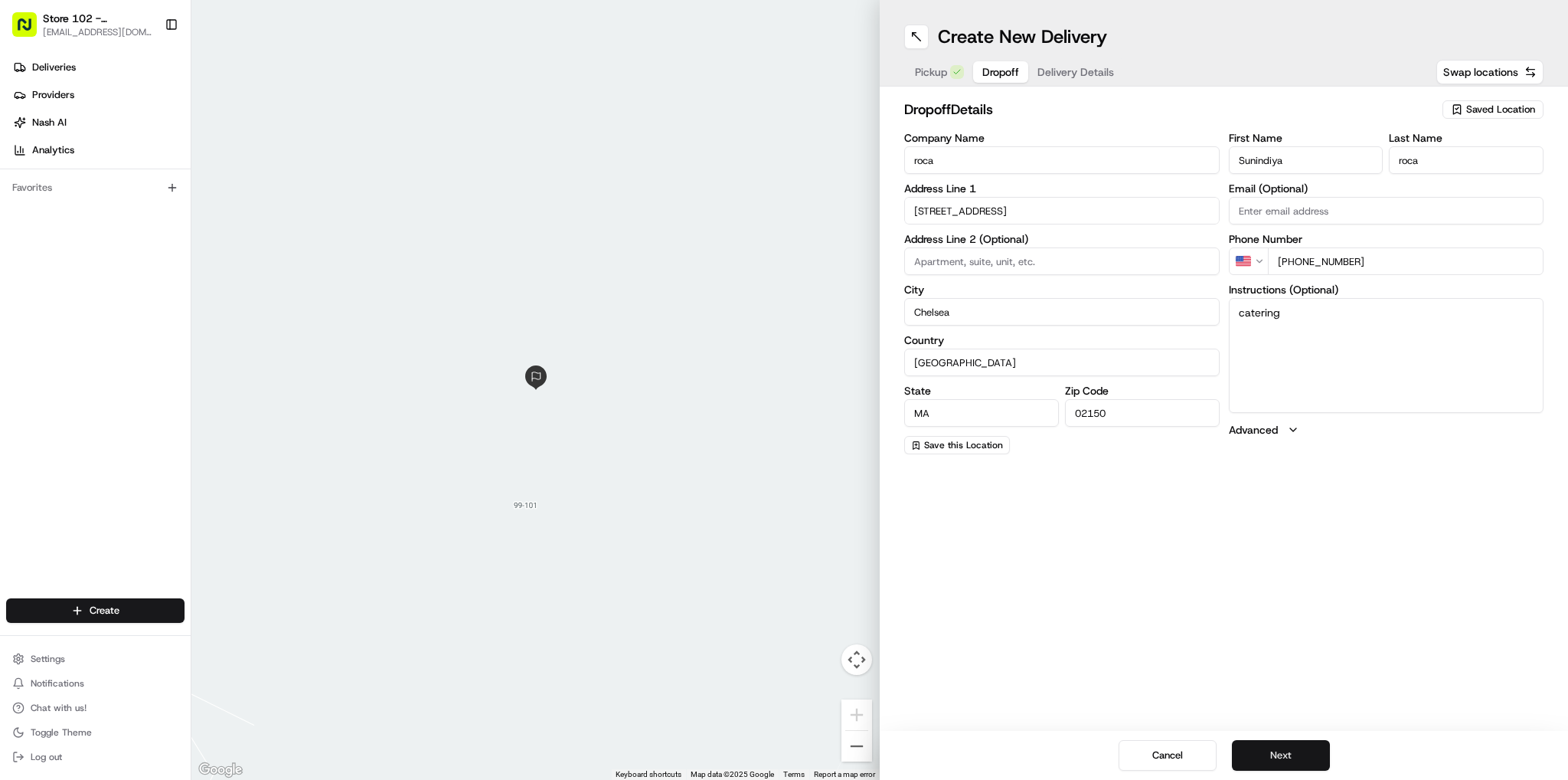
type textarea "catering"
click at [1288, 746] on button "Next" at bounding box center [1282, 756] width 98 height 30
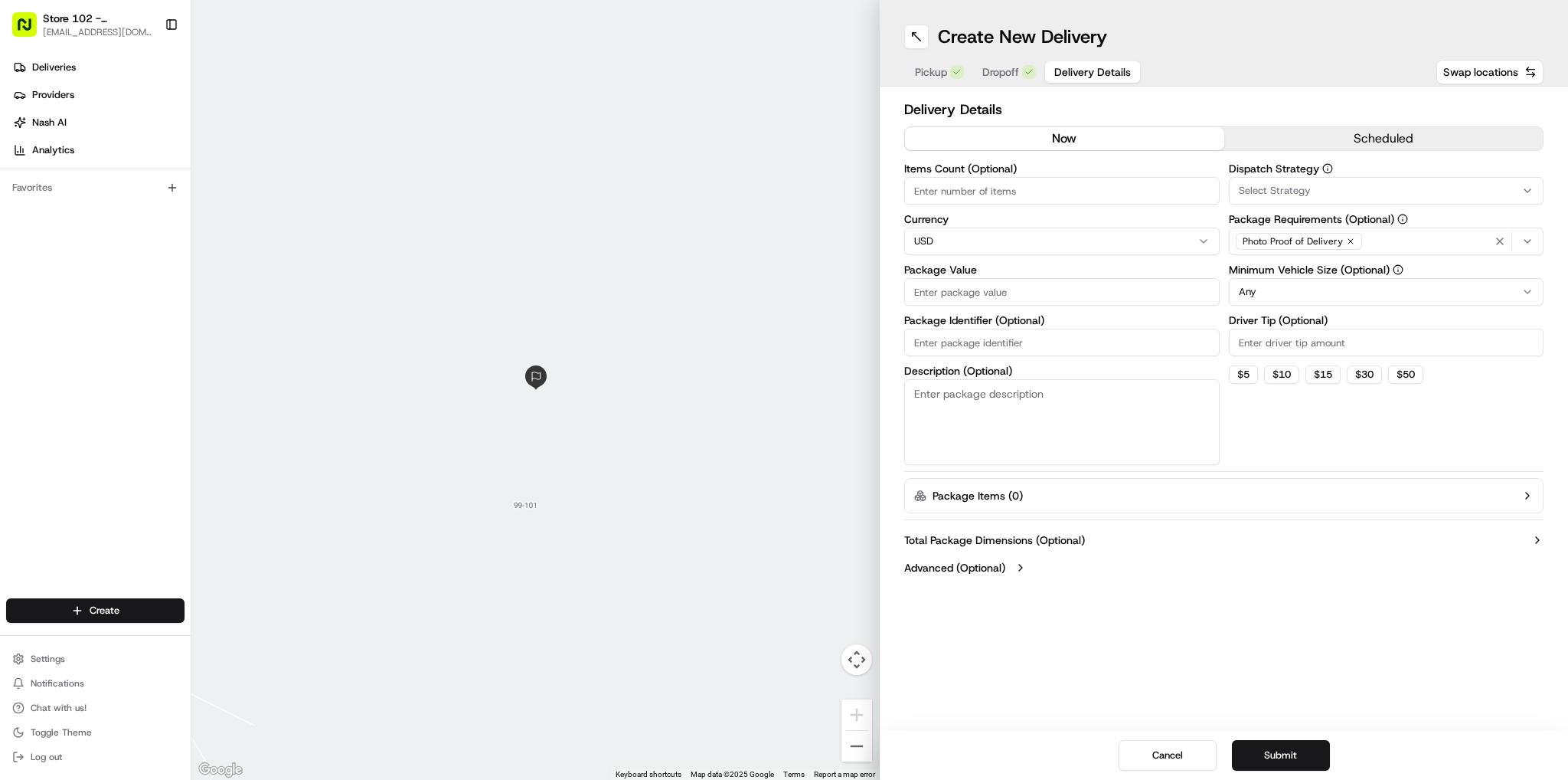
click at [950, 184] on input "Items Count (Optional)" at bounding box center [1062, 191] width 316 height 28
type input "5"
click at [1001, 294] on input "Package Value" at bounding box center [1062, 292] width 316 height 28
type input "50"
click at [1247, 374] on button "$ 5" at bounding box center [1243, 374] width 30 height 19
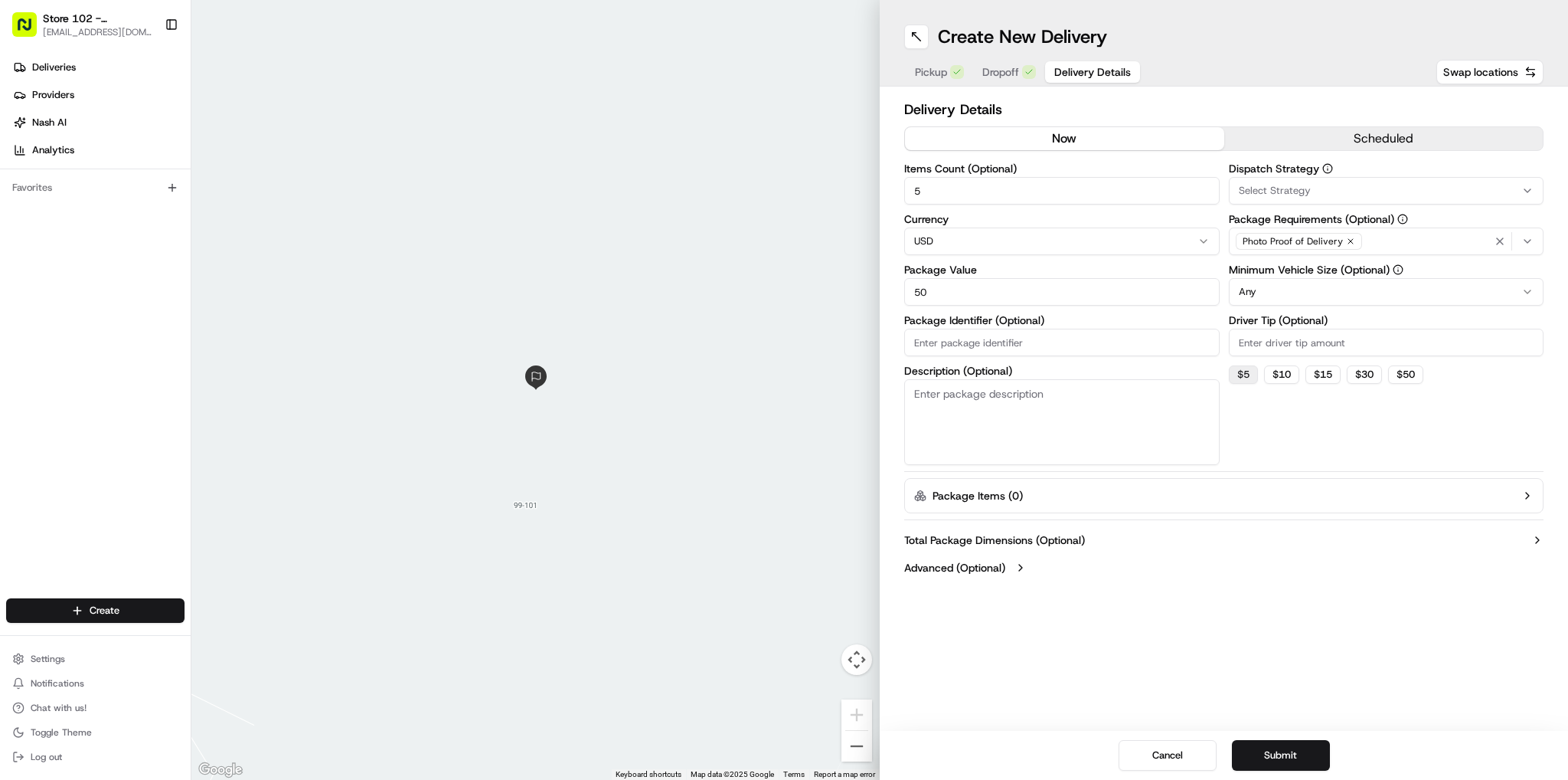
type input "5"
click at [1283, 753] on button "Submit" at bounding box center [1282, 756] width 98 height 30
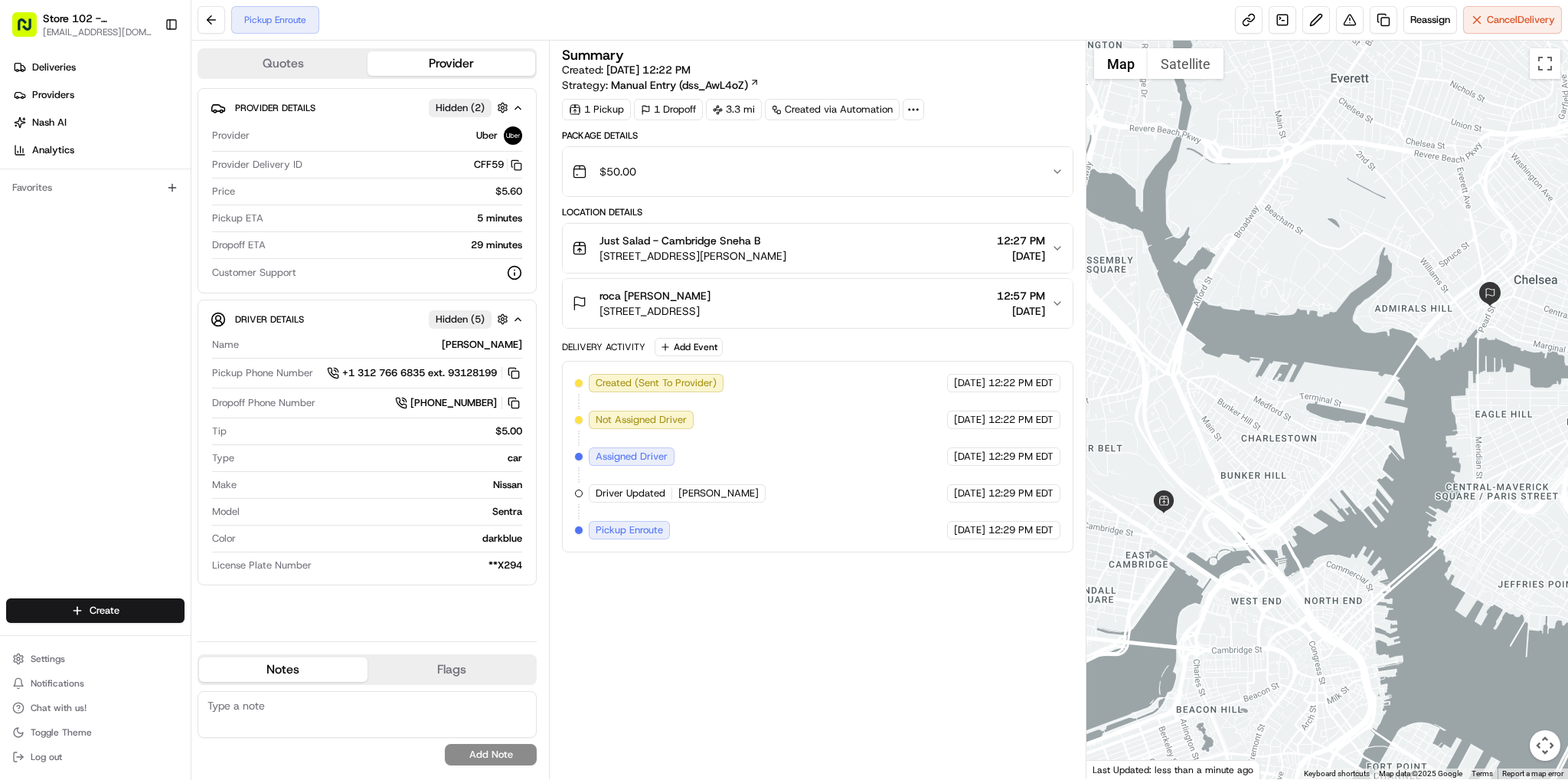
click at [66, 416] on div "Deliveries Providers [PERSON_NAME] Analytics Favorites" at bounding box center [95, 329] width 191 height 559
